Goal: Task Accomplishment & Management: Use online tool/utility

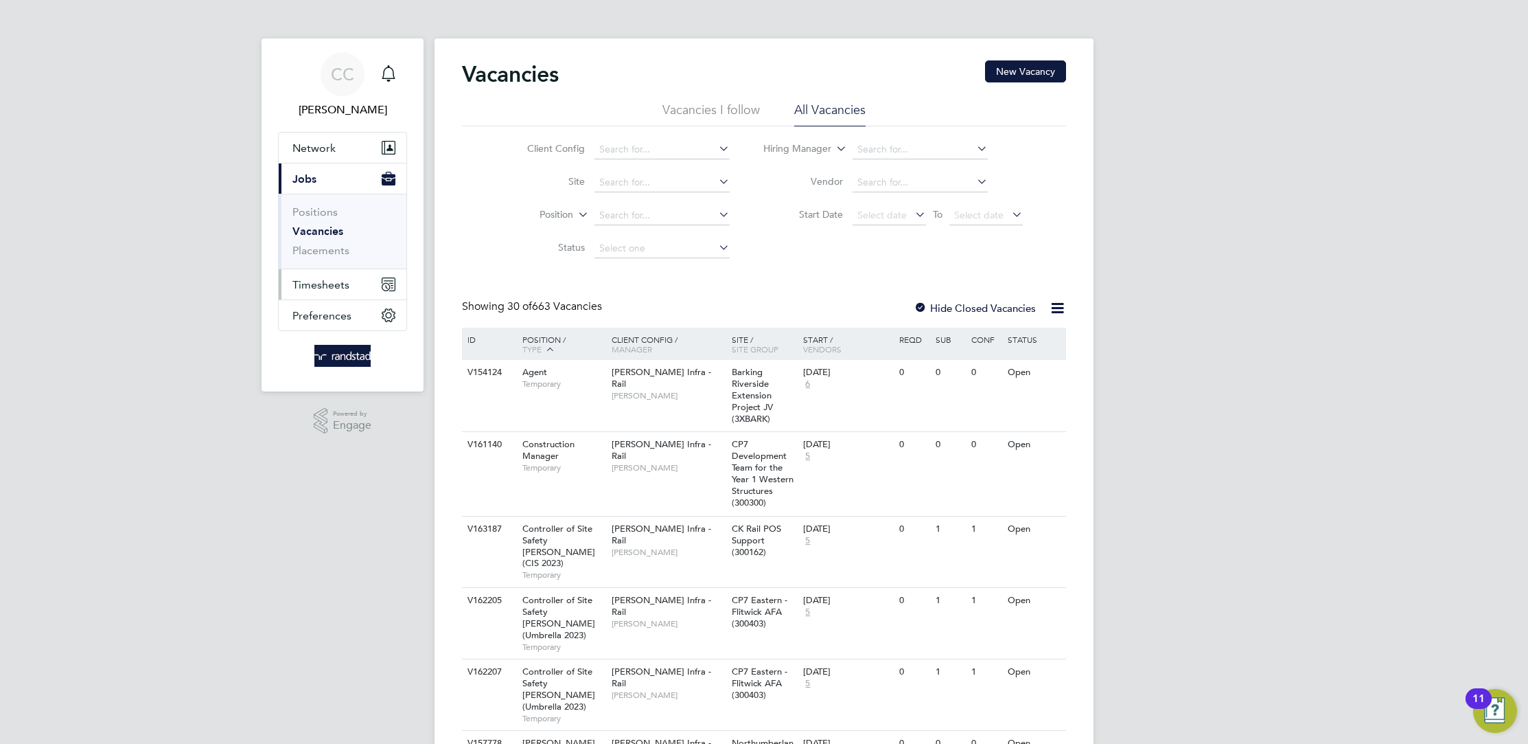
click at [334, 285] on span "Timesheets" at bounding box center [320, 284] width 57 height 13
click at [327, 238] on link "Timesheets" at bounding box center [320, 242] width 57 height 13
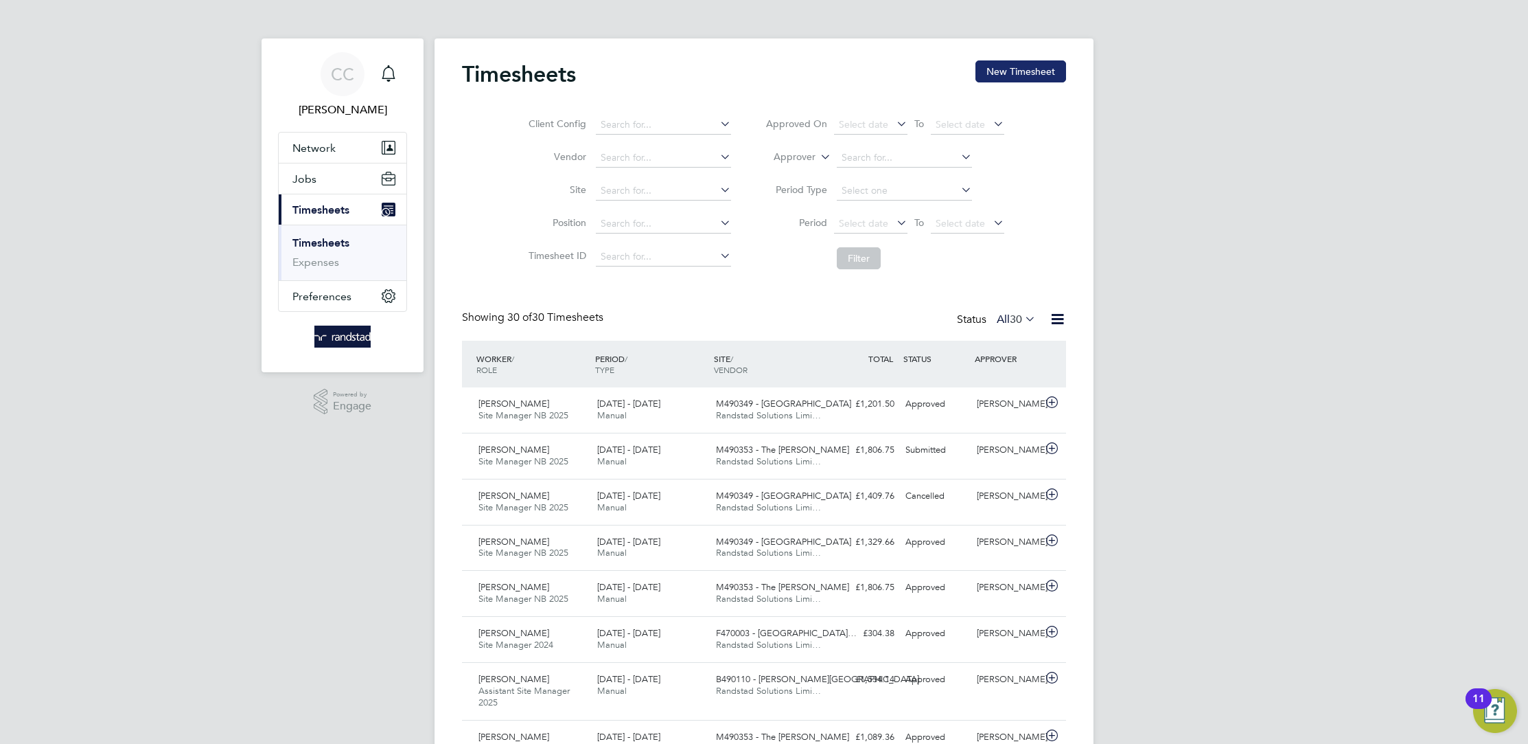
click at [1020, 65] on button "New Timesheet" at bounding box center [1021, 71] width 91 height 22
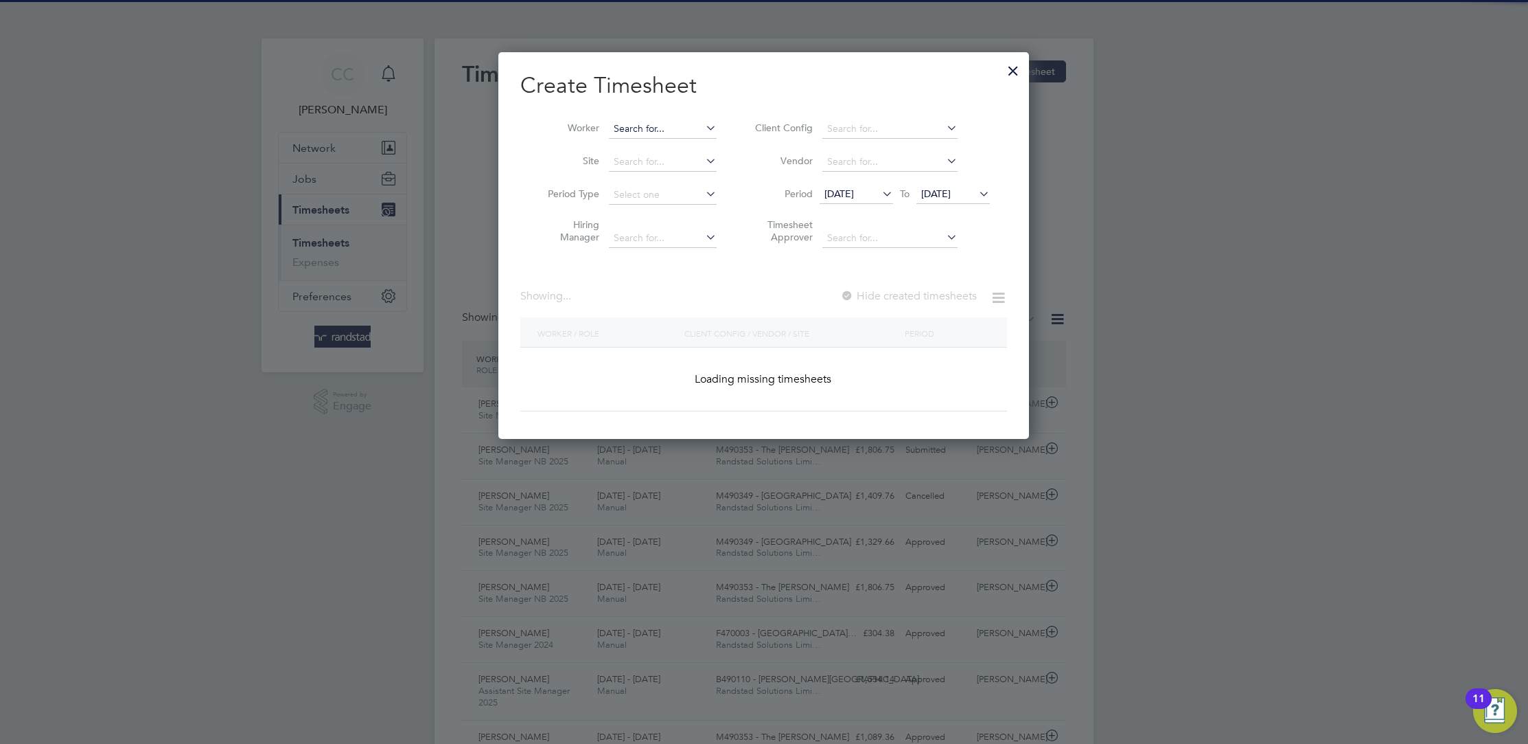
click at [656, 130] on input at bounding box center [663, 128] width 108 height 19
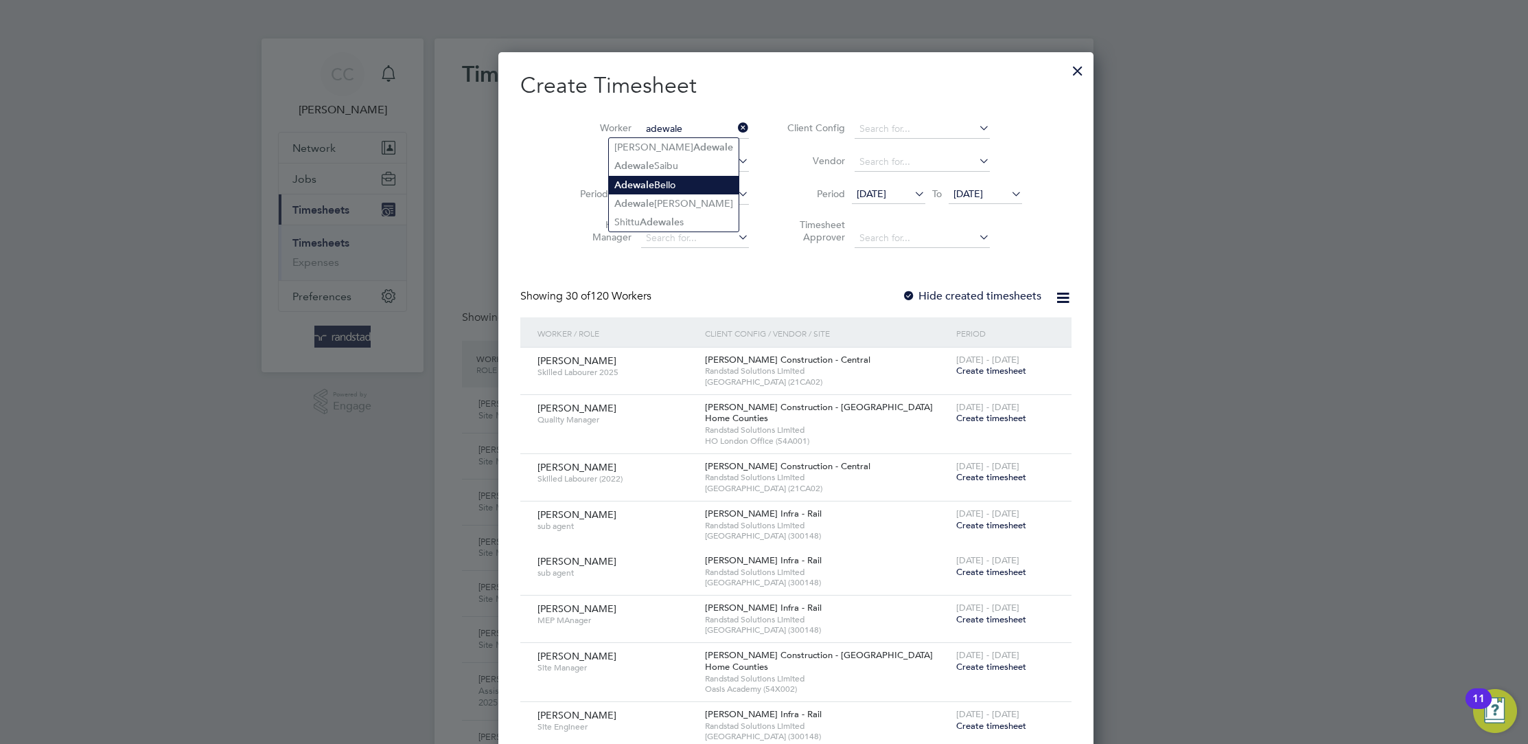
click at [680, 184] on li "[PERSON_NAME]" at bounding box center [674, 185] width 130 height 19
type input "[PERSON_NAME]"
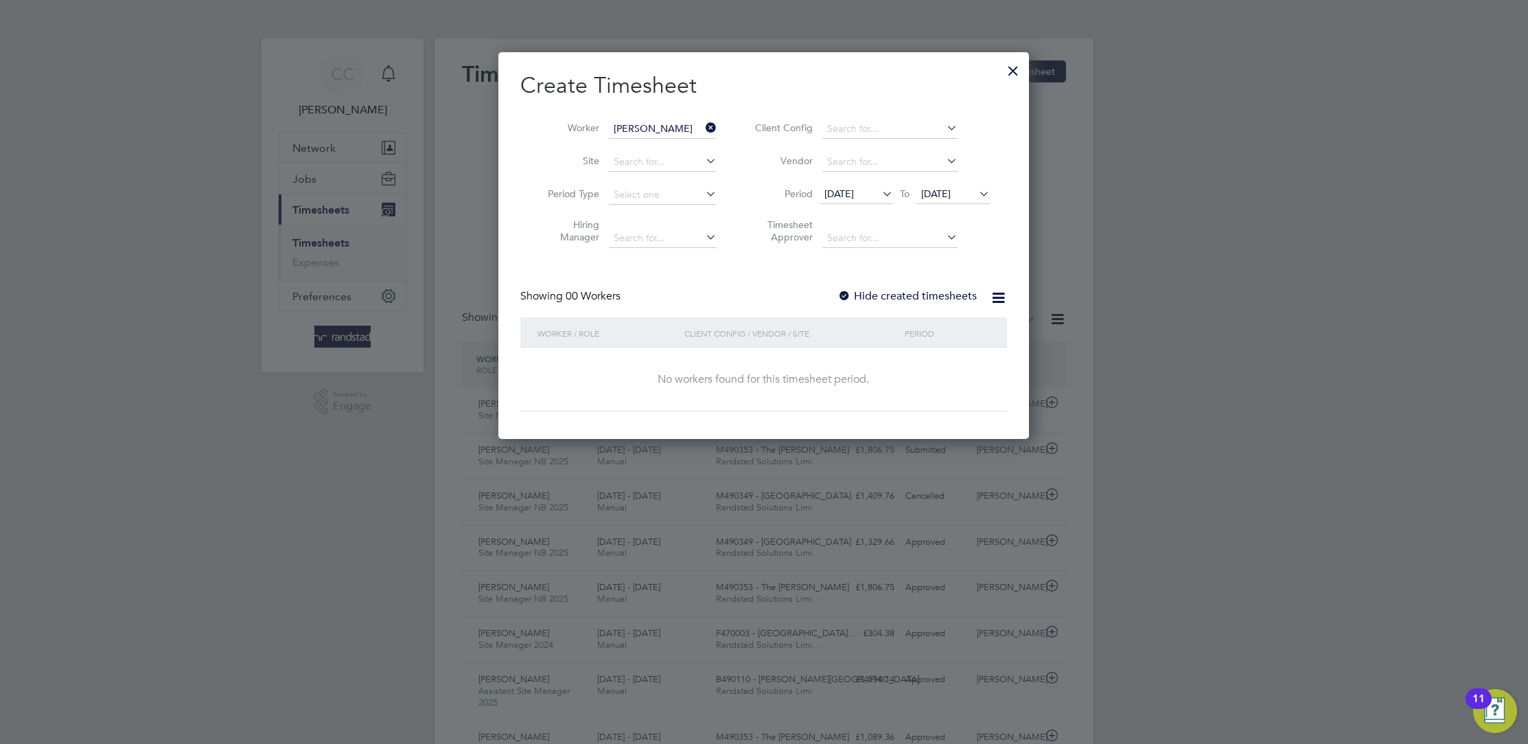
click at [910, 299] on label "Hide created timesheets" at bounding box center [907, 296] width 139 height 14
click at [879, 196] on icon at bounding box center [879, 193] width 0 height 19
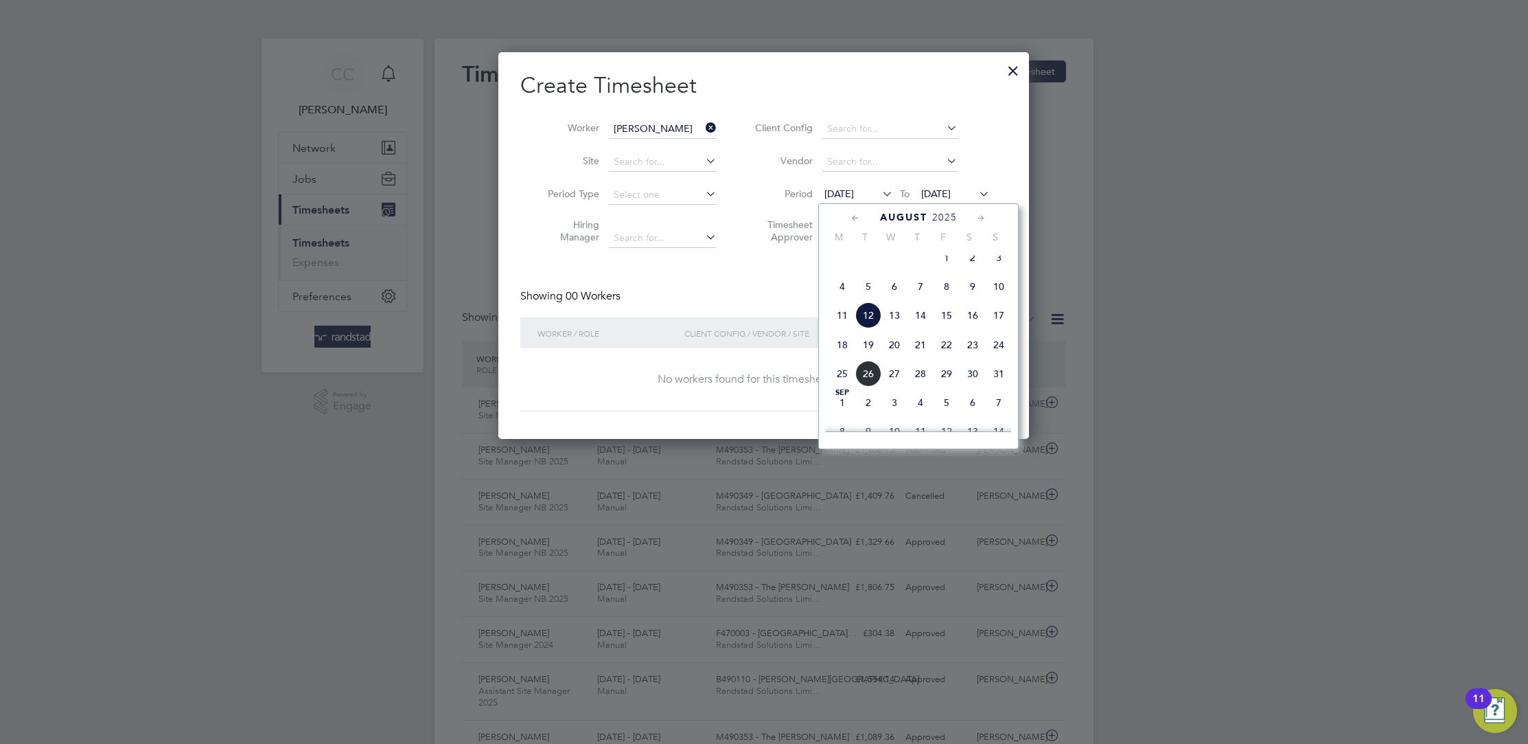
drag, startPoint x: 1004, startPoint y: 326, endPoint x: 994, endPoint y: 321, distance: 10.7
click at [1000, 325] on span "17" at bounding box center [999, 315] width 26 height 26
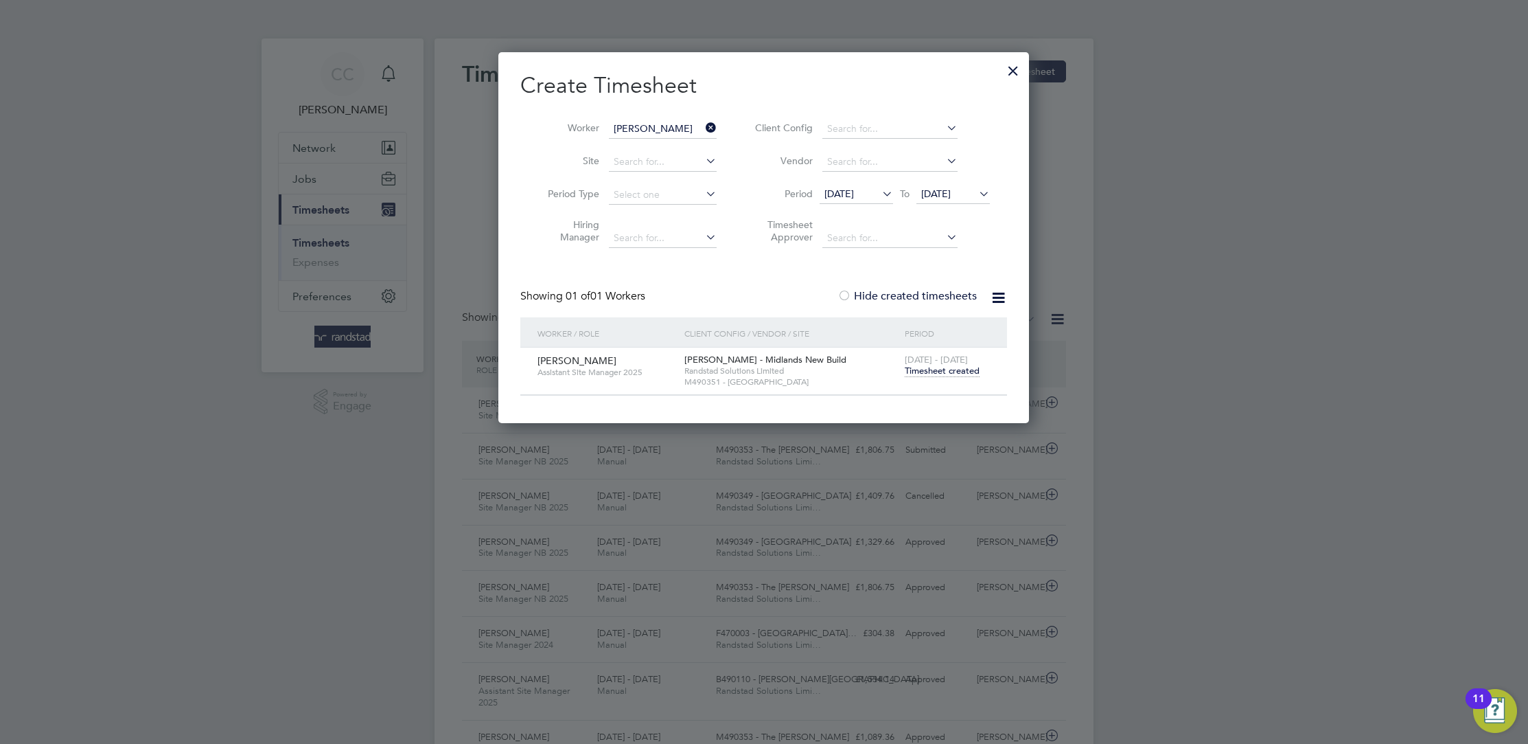
click at [929, 369] on span "Timesheet created" at bounding box center [942, 371] width 75 height 12
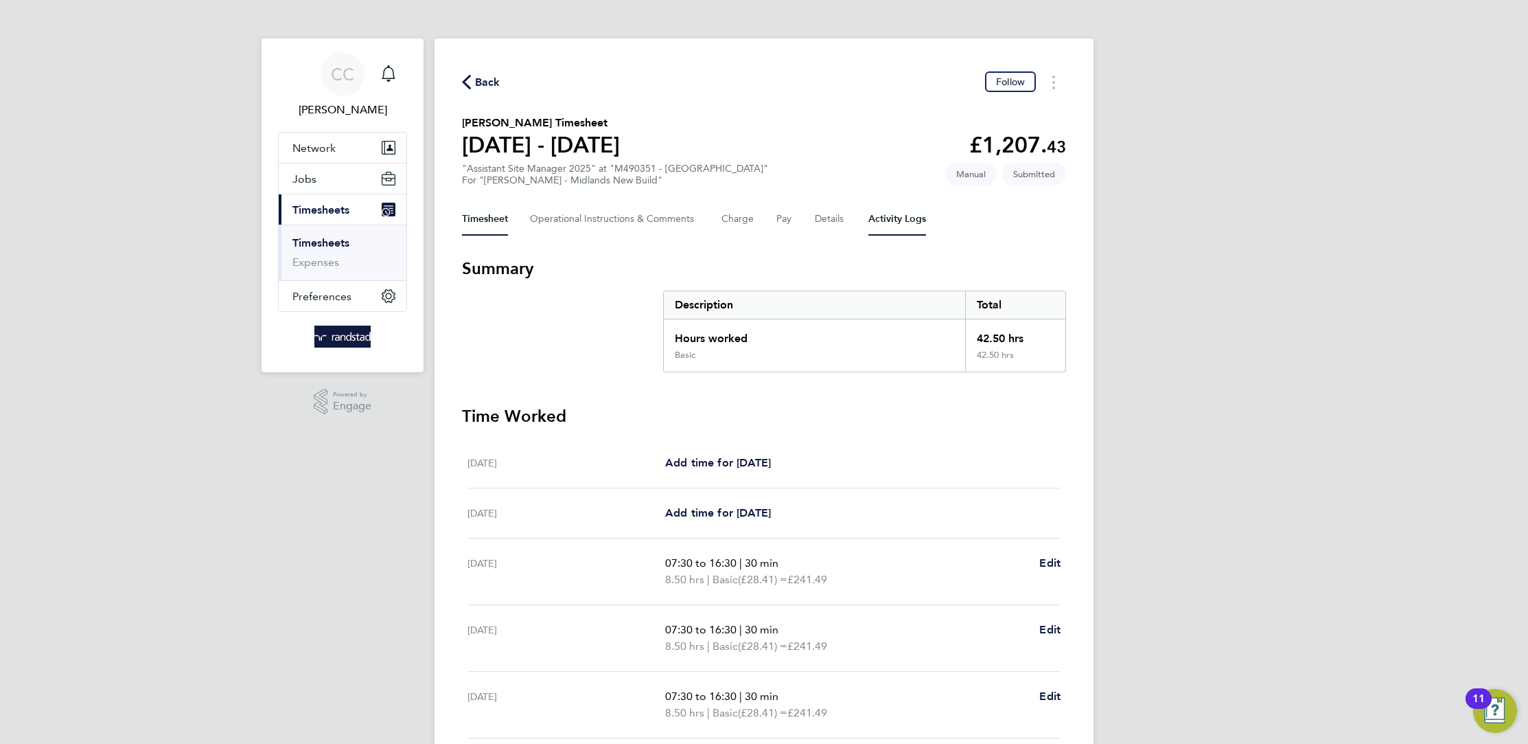
click at [921, 214] on Logs-tab "Activity Logs" at bounding box center [897, 219] width 58 height 33
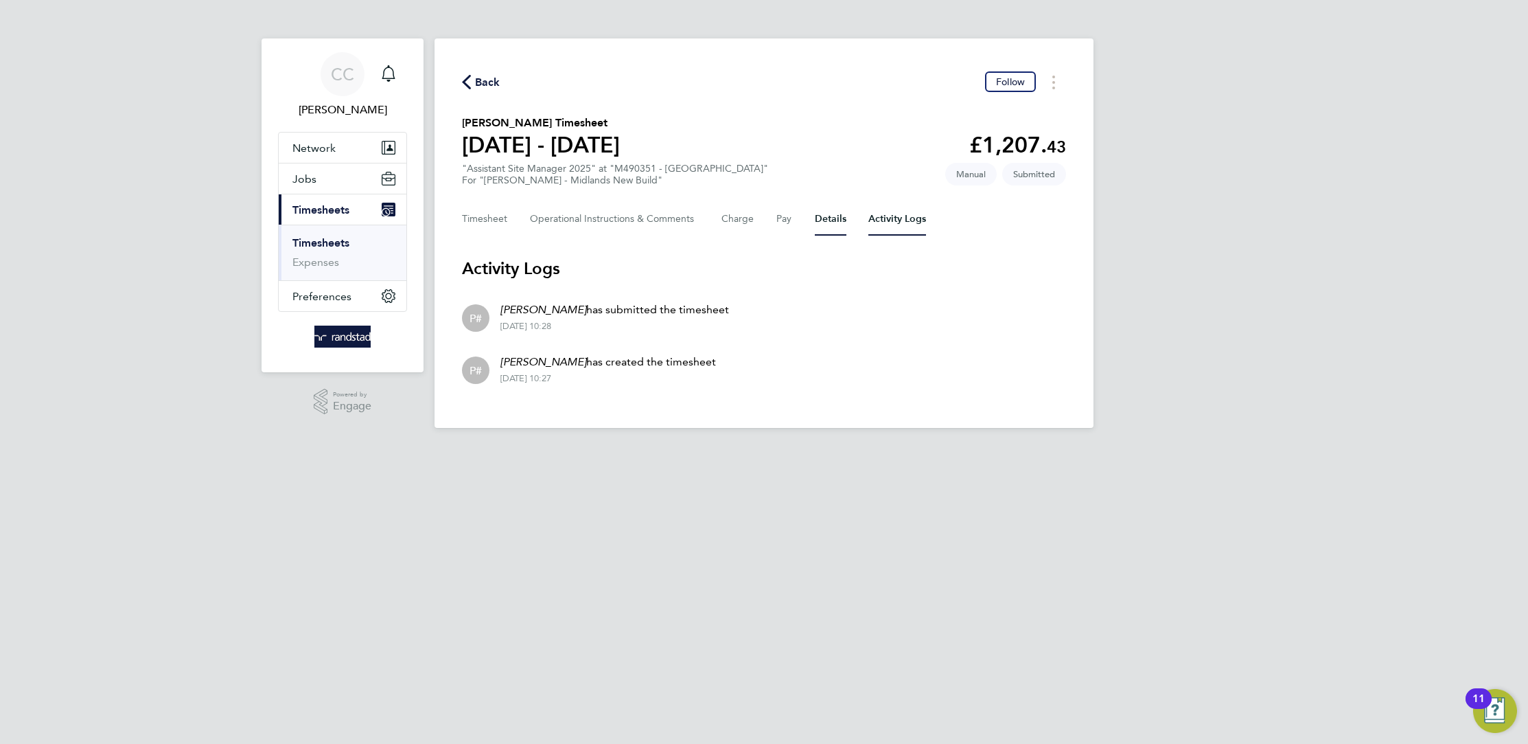
click at [826, 215] on button "Details" at bounding box center [831, 219] width 32 height 33
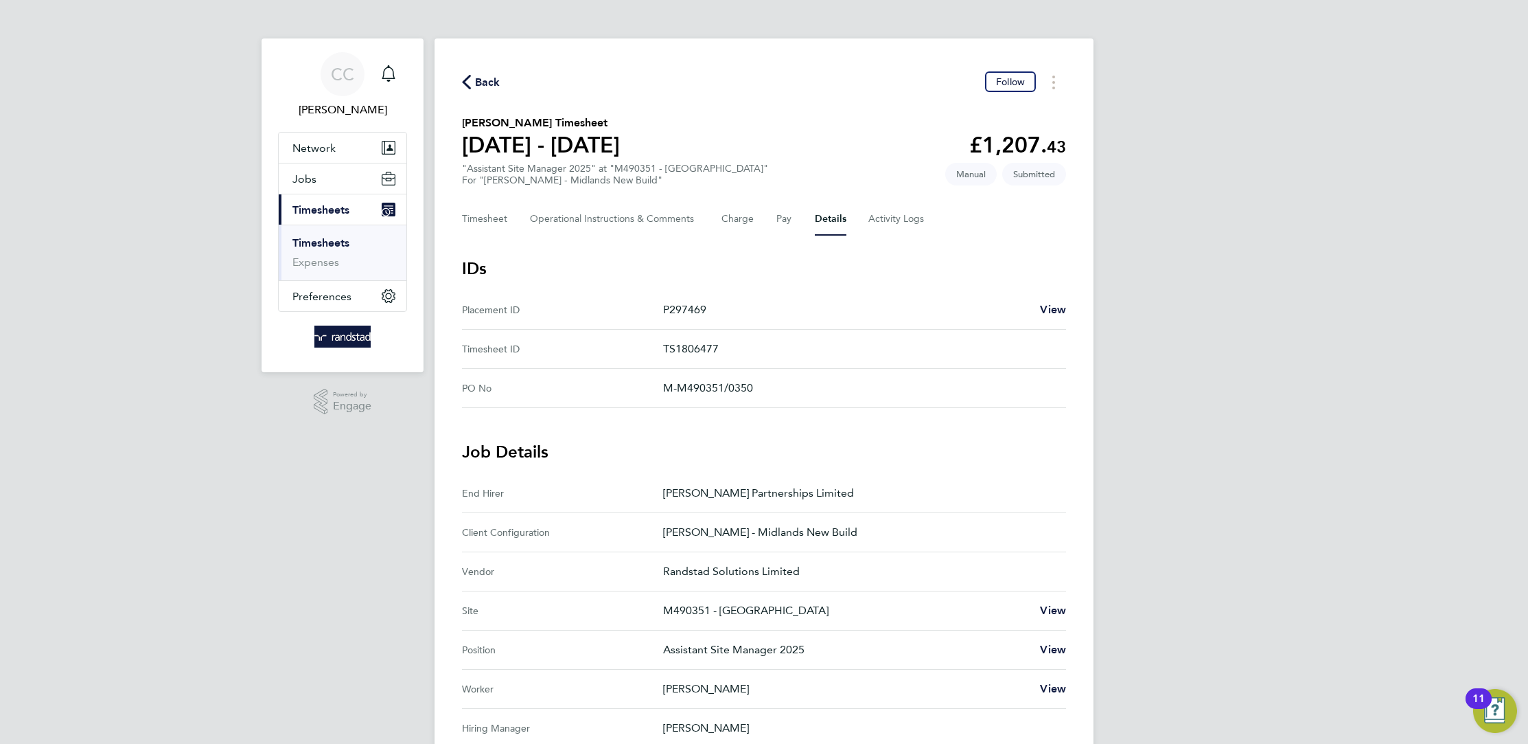
click at [487, 82] on span "Back" at bounding box center [487, 82] width 25 height 16
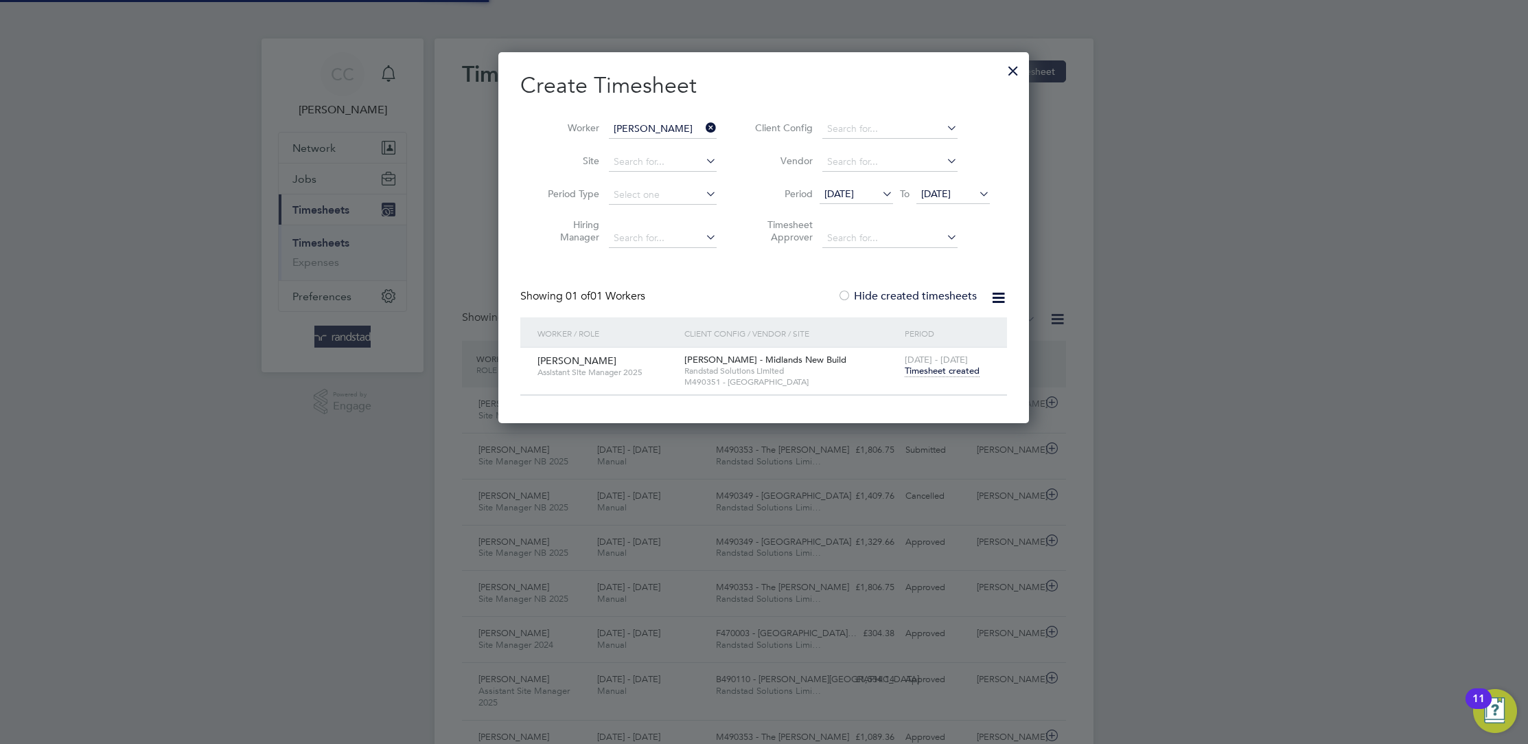
scroll to position [35, 119]
drag, startPoint x: 1016, startPoint y: 71, endPoint x: 1003, endPoint y: 58, distance: 18.4
click at [1015, 71] on div at bounding box center [1013, 67] width 25 height 25
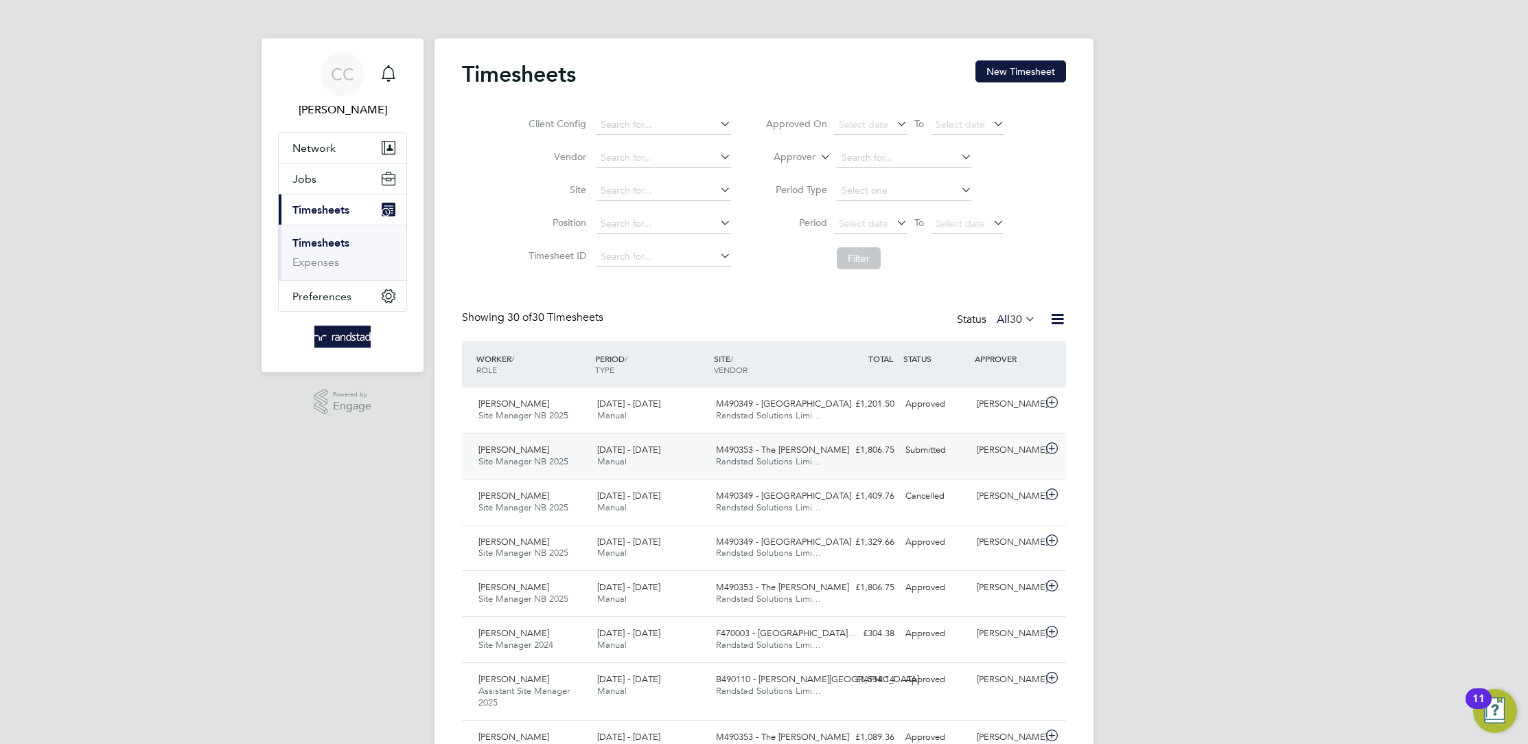
click at [558, 449] on div "[PERSON_NAME] Site Manager NB 2025 [DATE] - [DATE]" at bounding box center [532, 456] width 119 height 34
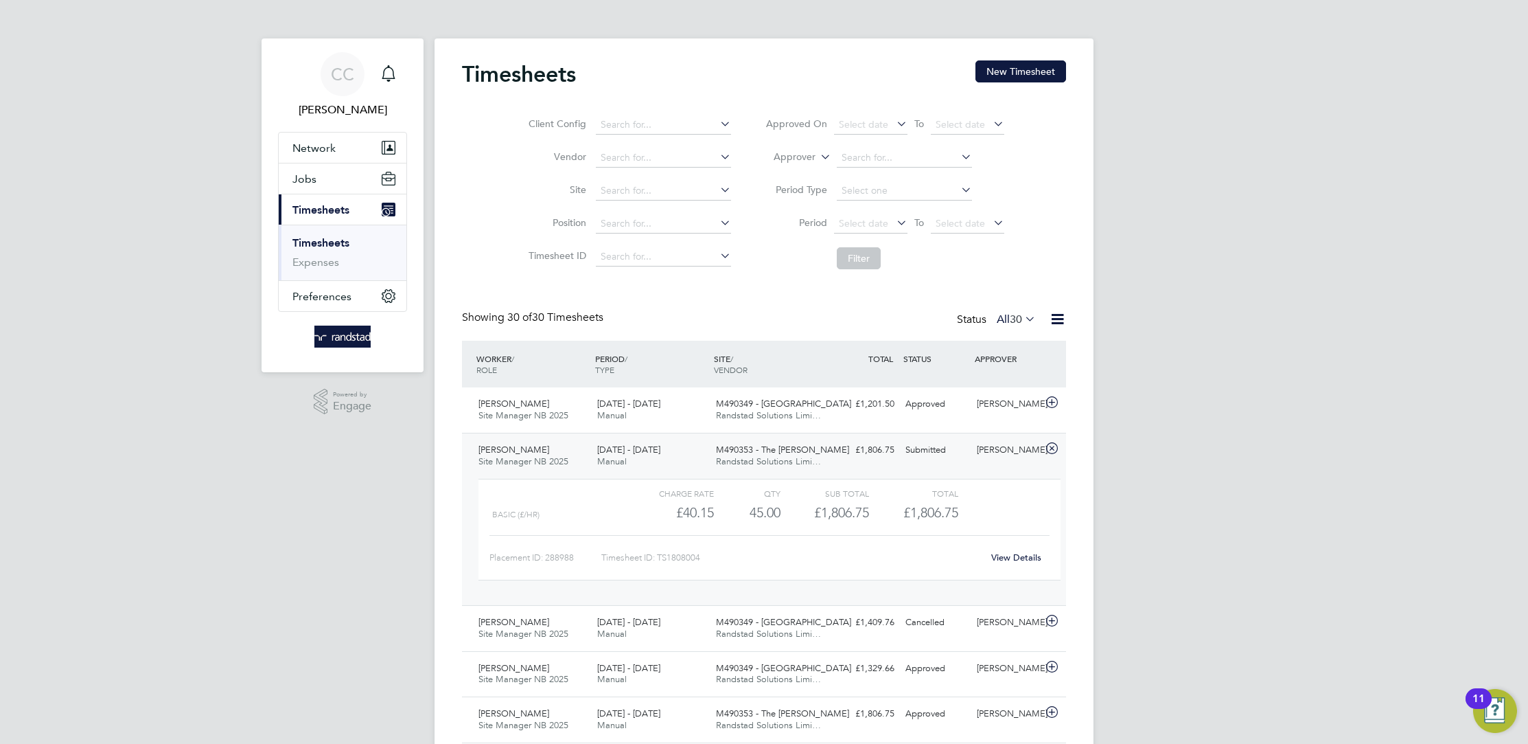
click at [558, 449] on div "[PERSON_NAME] Site Manager NB 2025 [DATE] - [DATE]" at bounding box center [532, 456] width 119 height 34
